Goal: Task Accomplishment & Management: Manage account settings

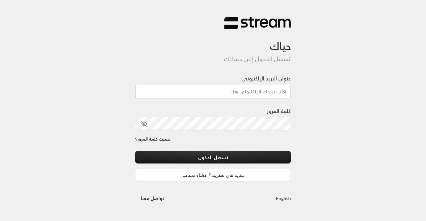
click at [193, 92] on input "عنوان البريد الإلكتروني" at bounding box center [213, 92] width 156 height 14
type input "[EMAIL_ADDRESS][DOMAIN_NAME]"
click at [228, 132] on div "كلمة المرور" at bounding box center [213, 121] width 156 height 29
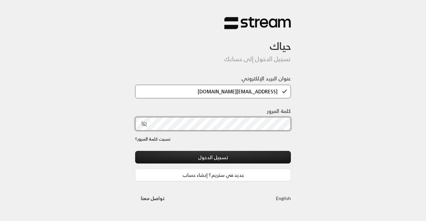
click at [135, 151] on button "تسجيل الدخول" at bounding box center [213, 157] width 156 height 12
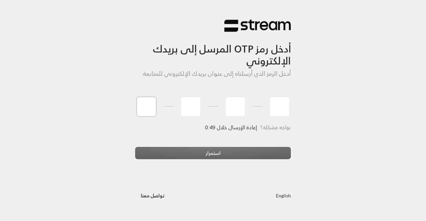
type input "2"
type input "5"
type input "0"
type input "5"
type input "0"
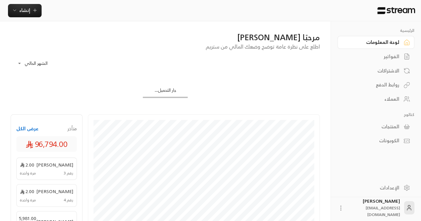
click at [395, 58] on div "الفواتير" at bounding box center [373, 56] width 54 height 7
